Goal: Navigation & Orientation: Understand site structure

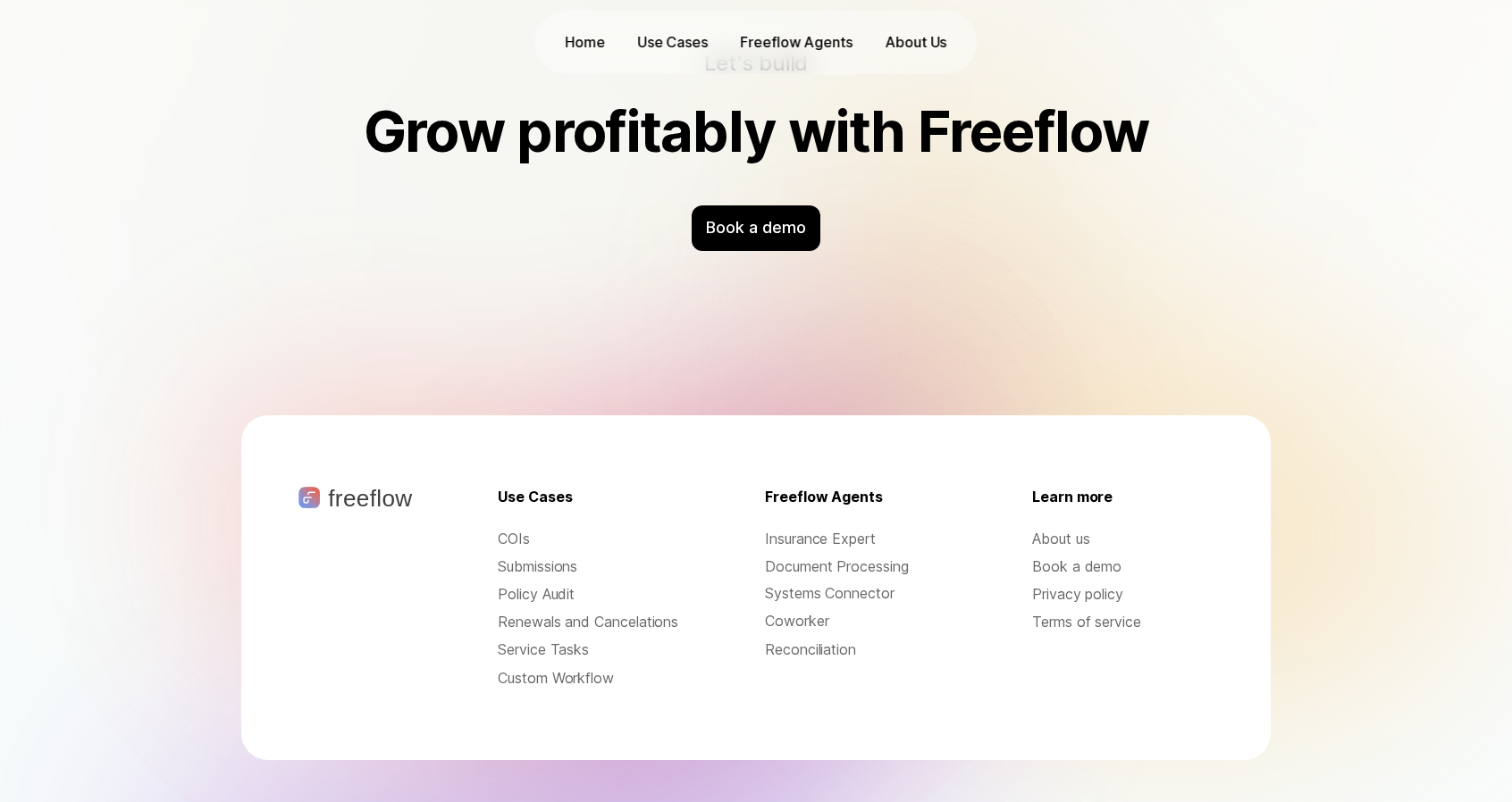
scroll to position [5754, 0]
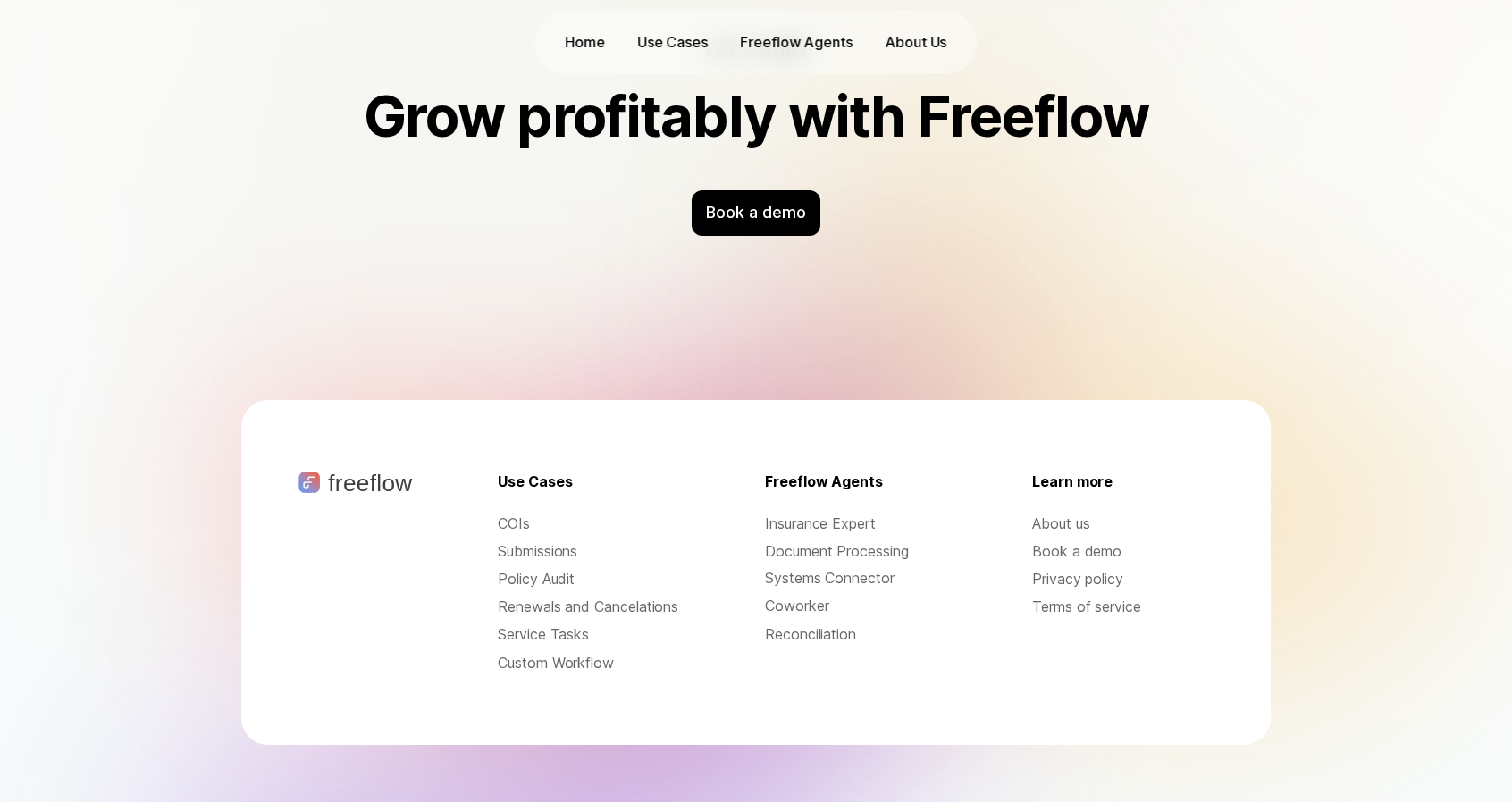
click at [1331, 235] on img at bounding box center [836, 623] width 1921 height 1628
click at [550, 569] on p "Policy Audit" at bounding box center [588, 580] width 182 height 21
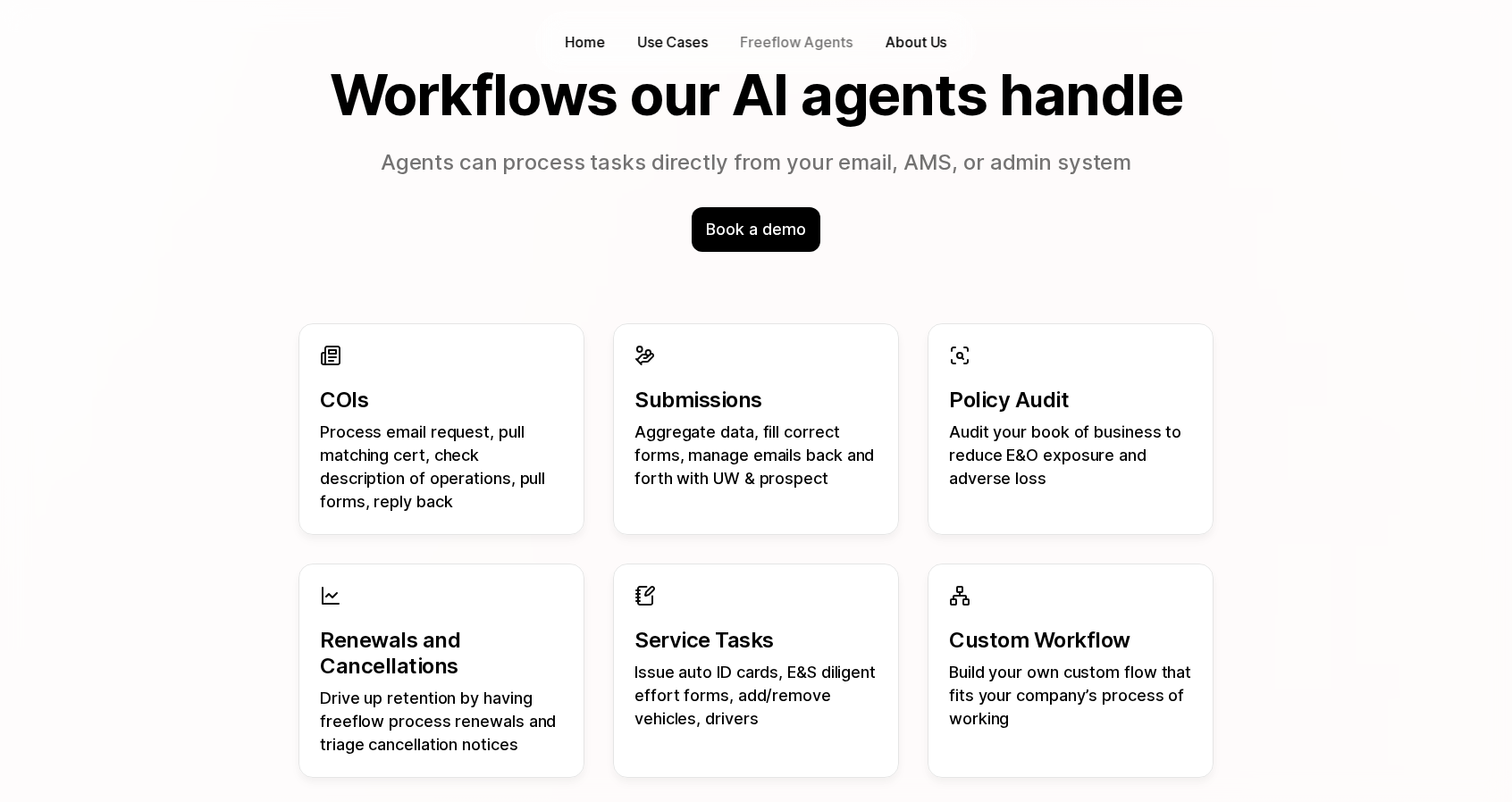
click at [788, 52] on p "Freeflow Agents" at bounding box center [796, 42] width 113 height 21
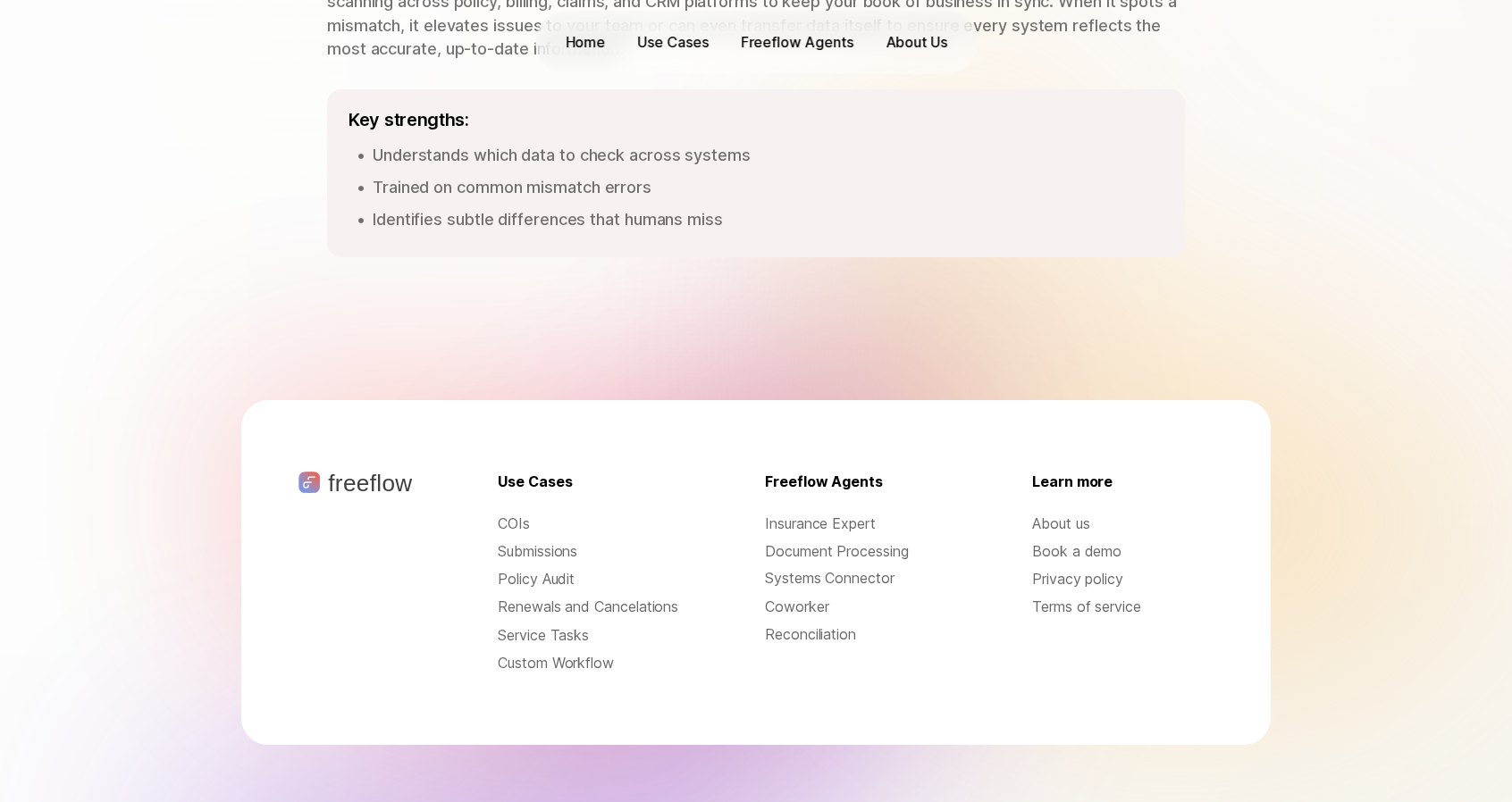
scroll to position [2713, 0]
click at [1056, 514] on p "About us" at bounding box center [1122, 524] width 182 height 21
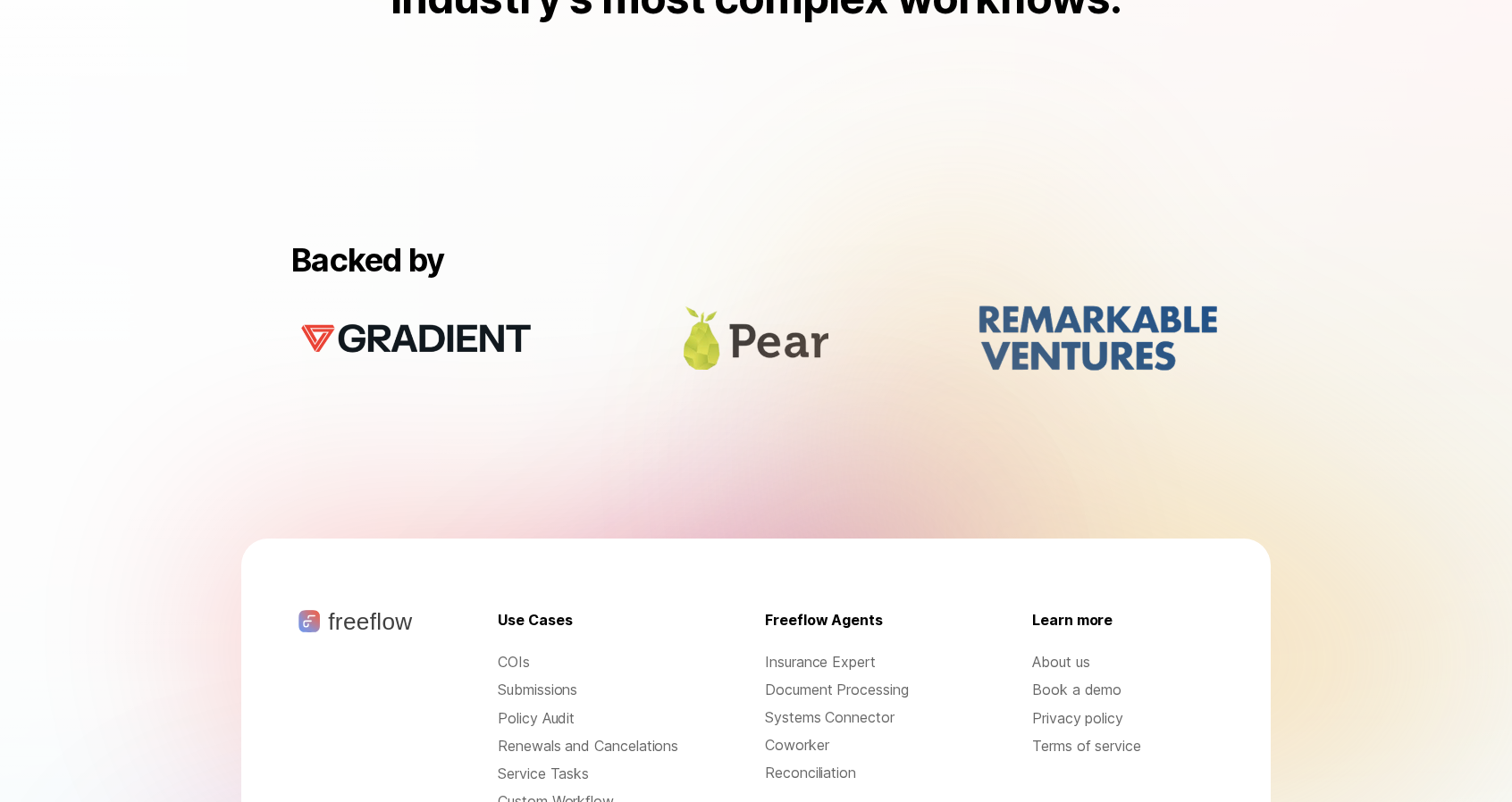
scroll to position [1737, 0]
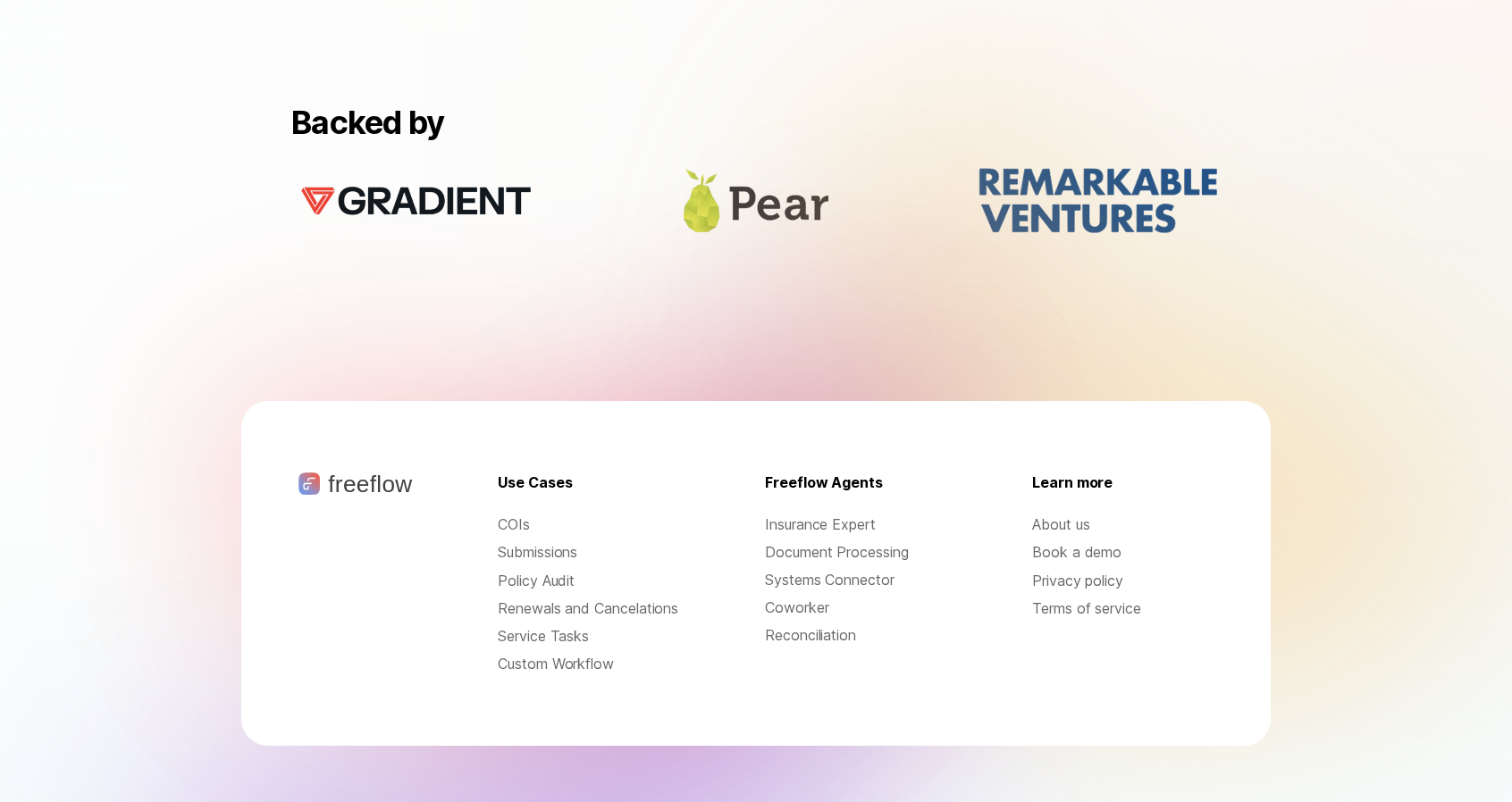
click at [516, 599] on p "Renewals and Cancelations" at bounding box center [588, 609] width 182 height 21
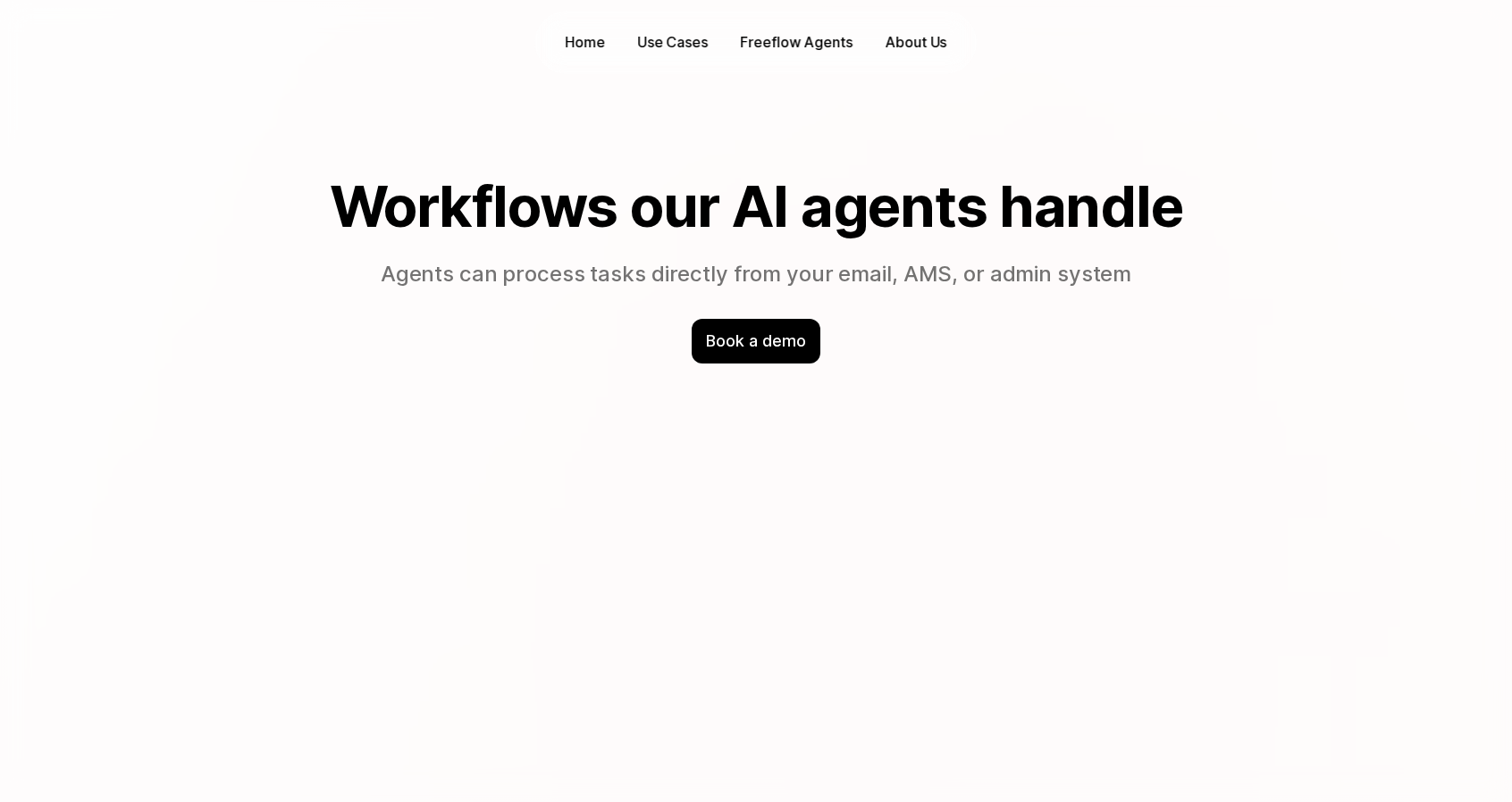
scroll to position [1424, 0]
